Goal: Task Accomplishment & Management: Complete application form

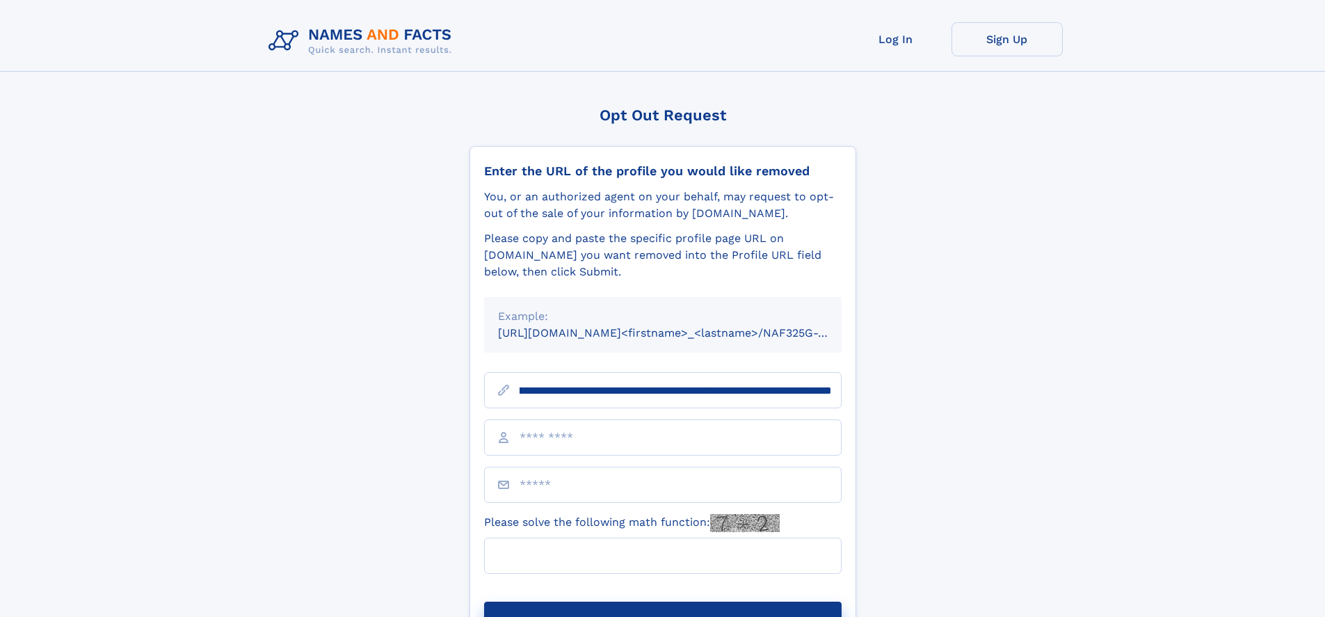
scroll to position [0, 152]
type input "**********"
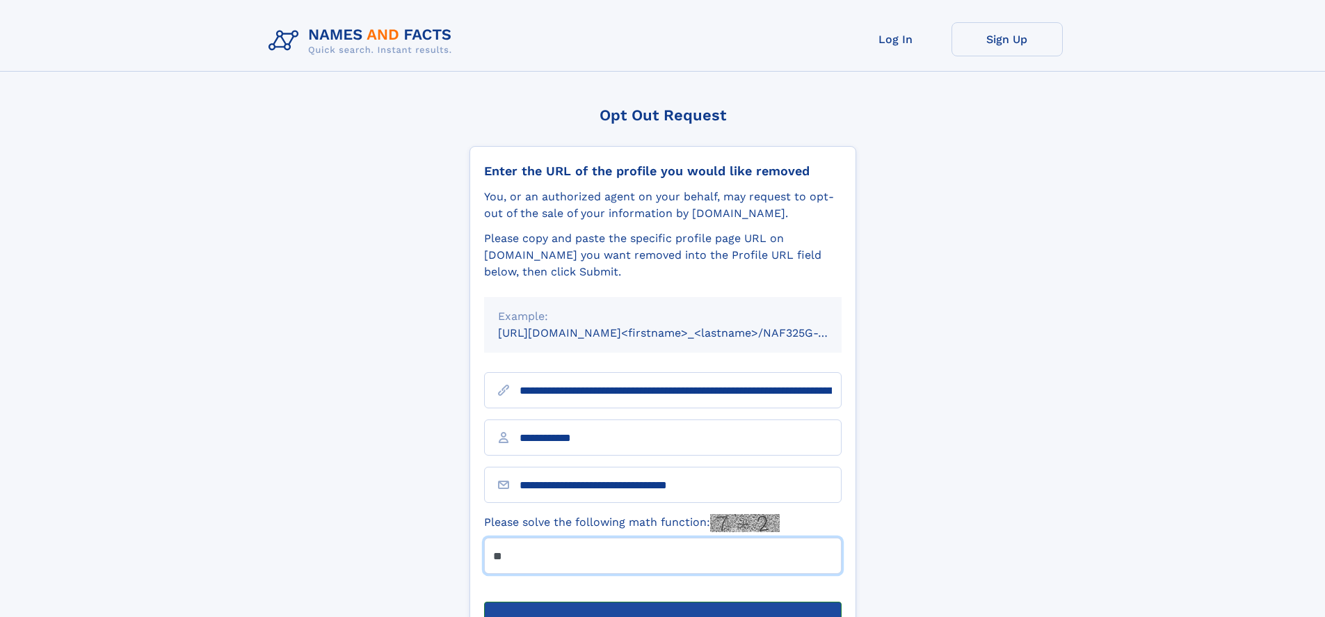
type input "**"
click at [662, 602] on button "Submit Opt Out Request" at bounding box center [663, 624] width 358 height 45
